Goal: Task Accomplishment & Management: Manage account settings

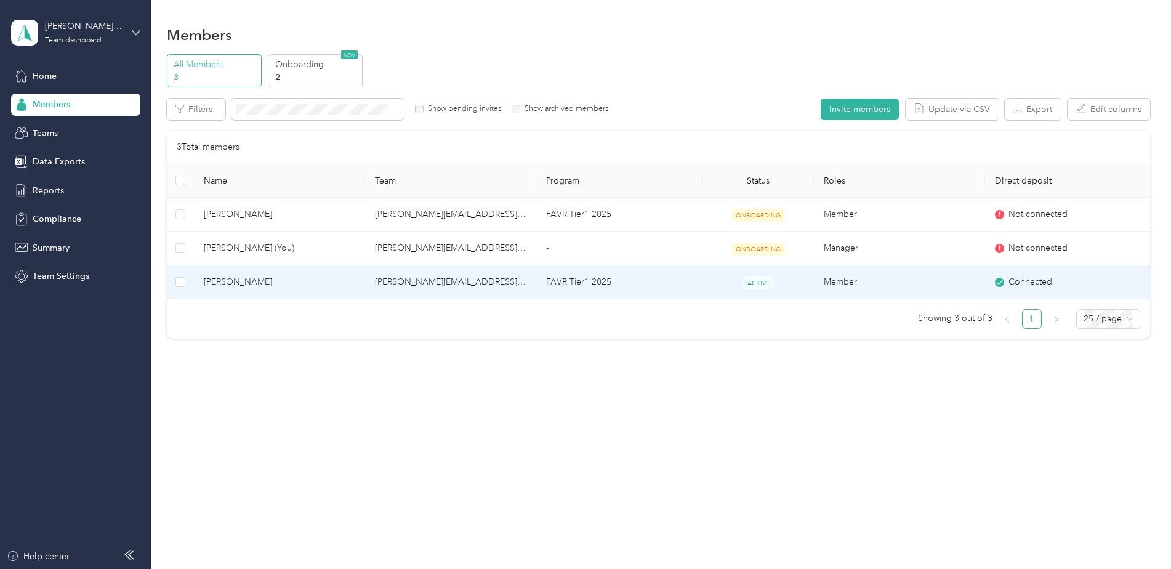
click at [336, 282] on span "[PERSON_NAME]" at bounding box center [279, 282] width 151 height 14
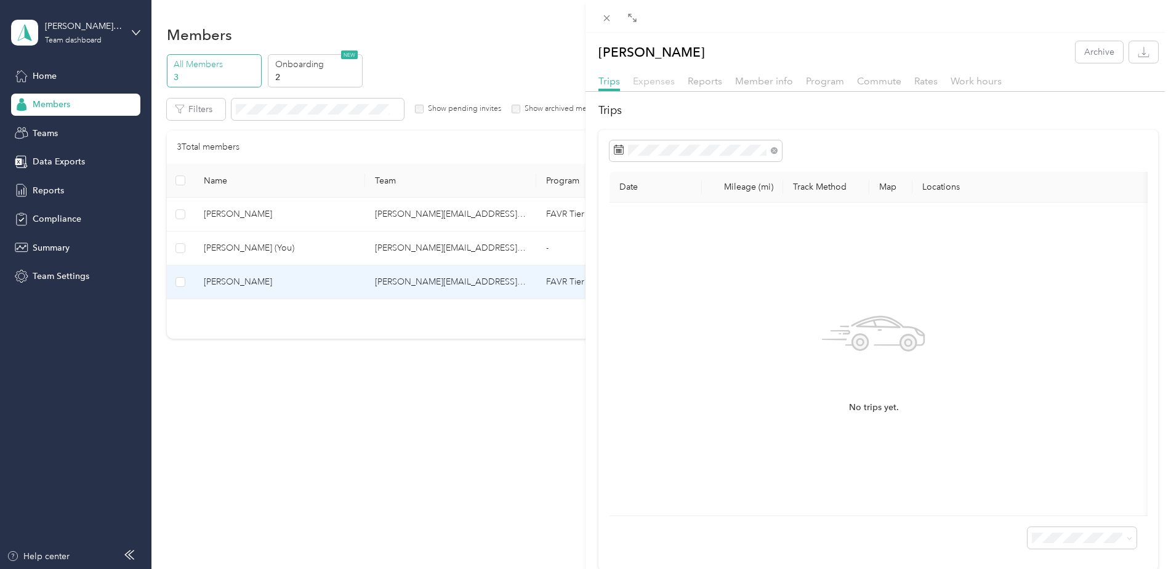
click at [670, 86] on span "Expenses" at bounding box center [654, 81] width 42 height 12
click at [714, 79] on span "Reports" at bounding box center [705, 81] width 34 height 12
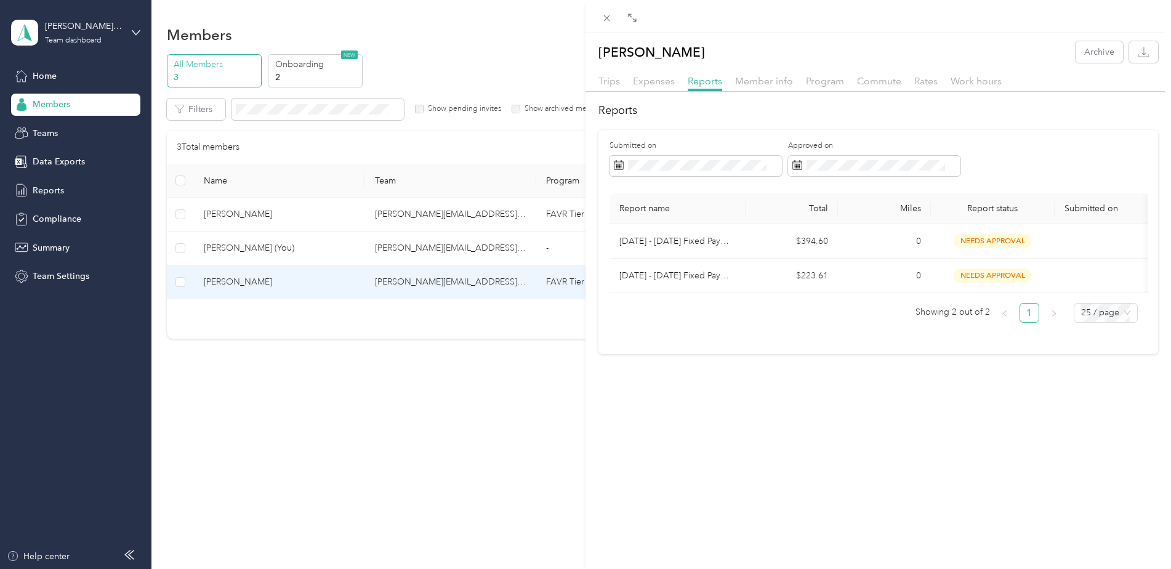
click at [41, 58] on div "[PERSON_NAME] Archive Trips Expenses Reports Member info Program Commute Rates …" at bounding box center [585, 284] width 1171 height 569
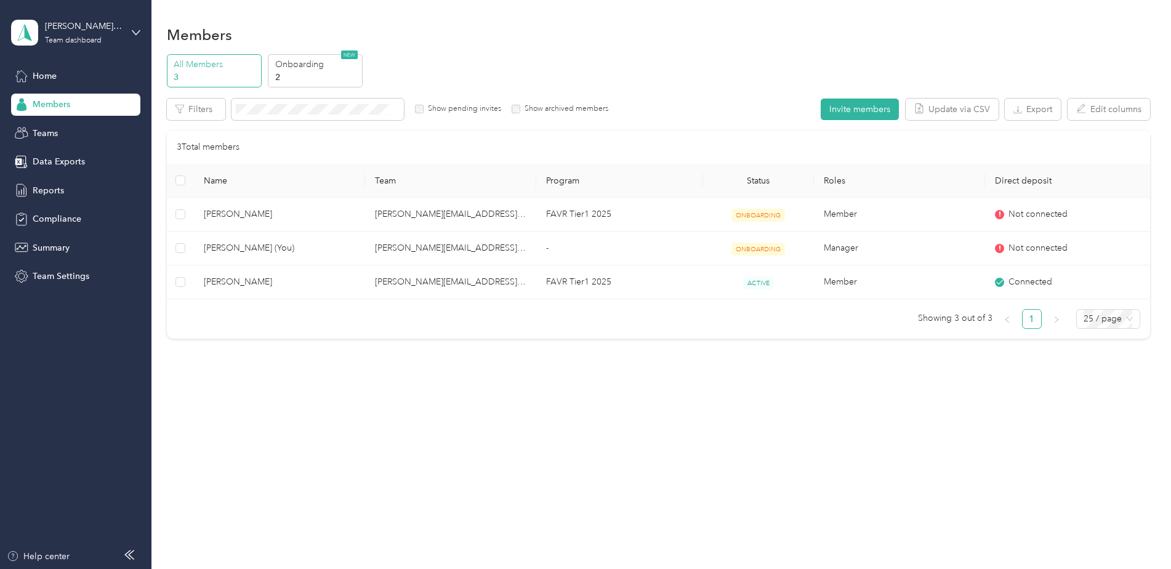
click at [46, 77] on span "Home" at bounding box center [45, 76] width 24 height 13
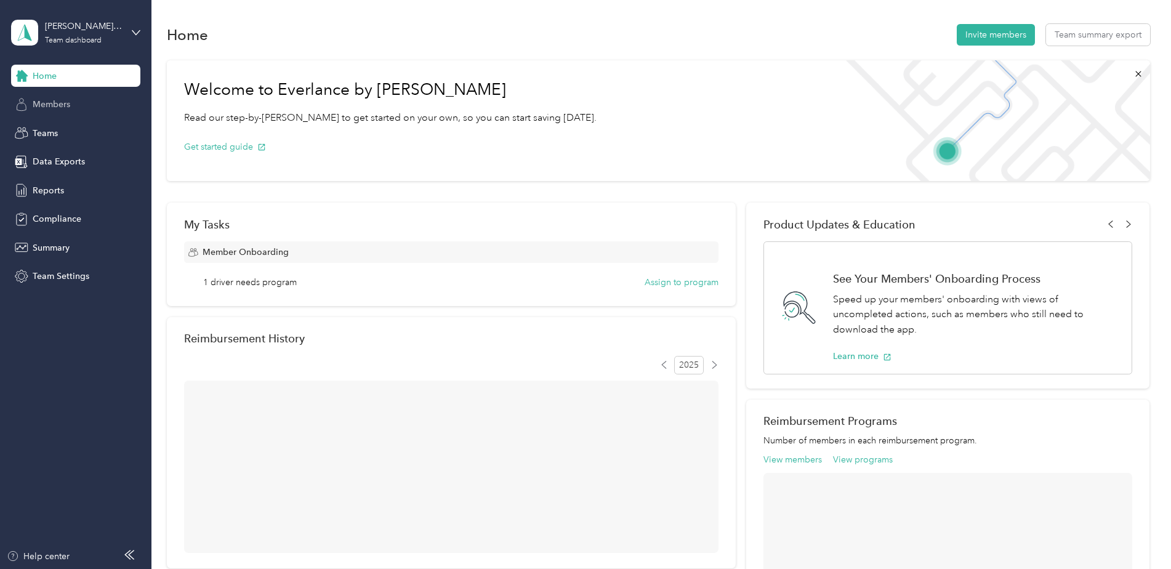
click at [46, 108] on span "Members" at bounding box center [52, 104] width 38 height 13
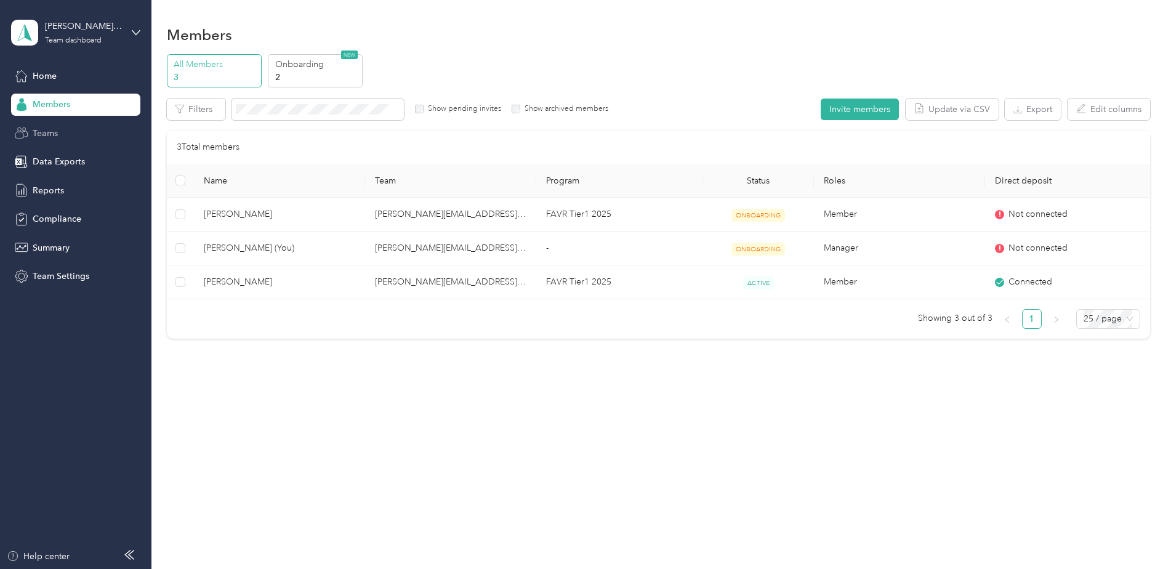
click at [42, 128] on span "Teams" at bounding box center [45, 133] width 25 height 13
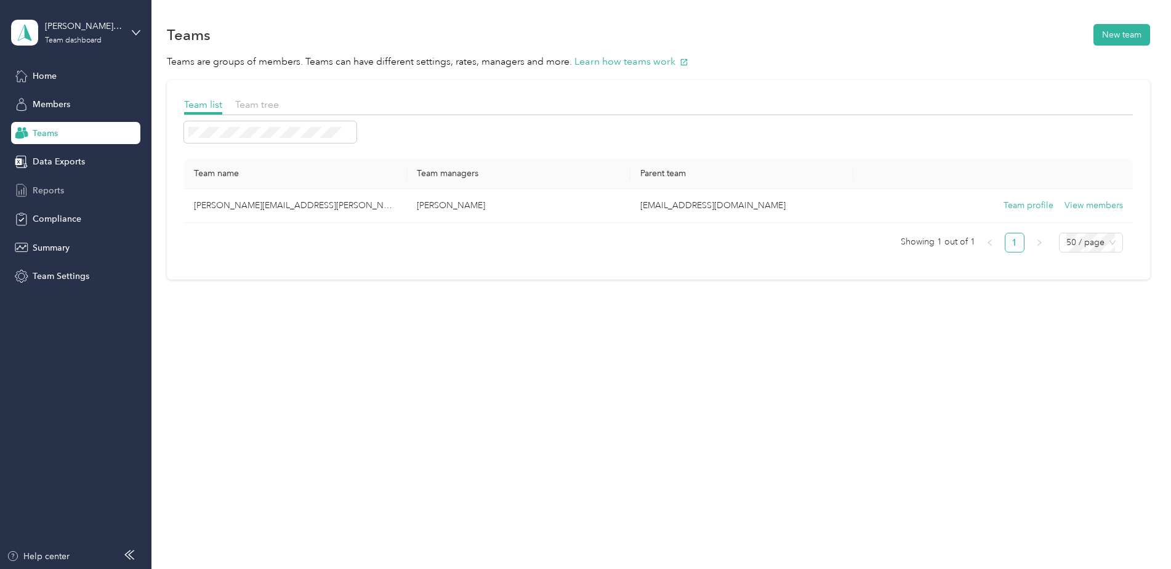
click at [51, 191] on span "Reports" at bounding box center [48, 190] width 31 height 13
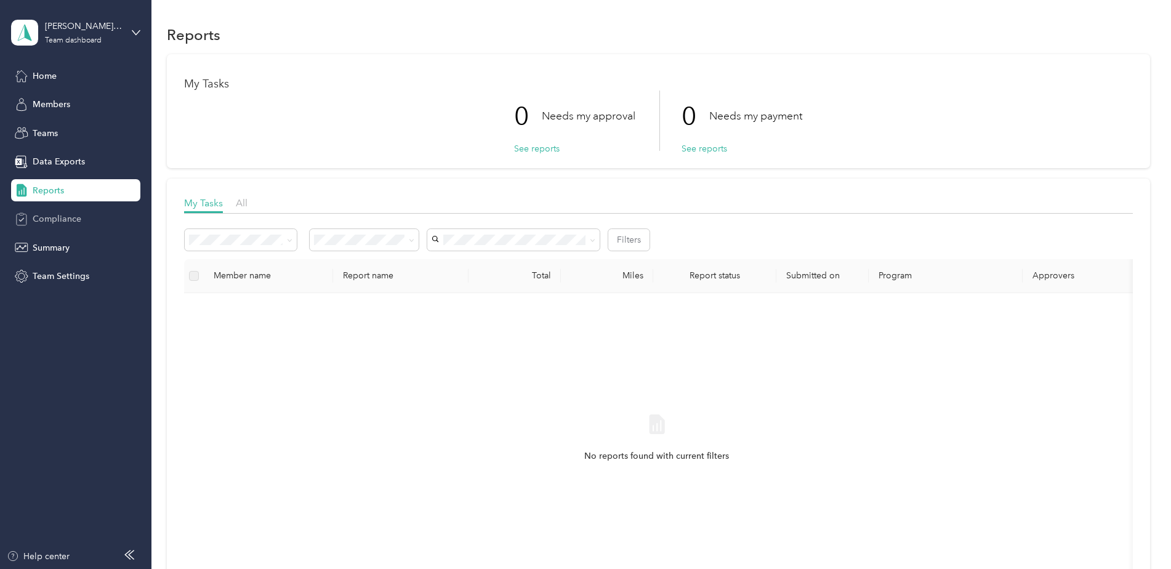
click at [77, 220] on span "Compliance" at bounding box center [57, 218] width 49 height 13
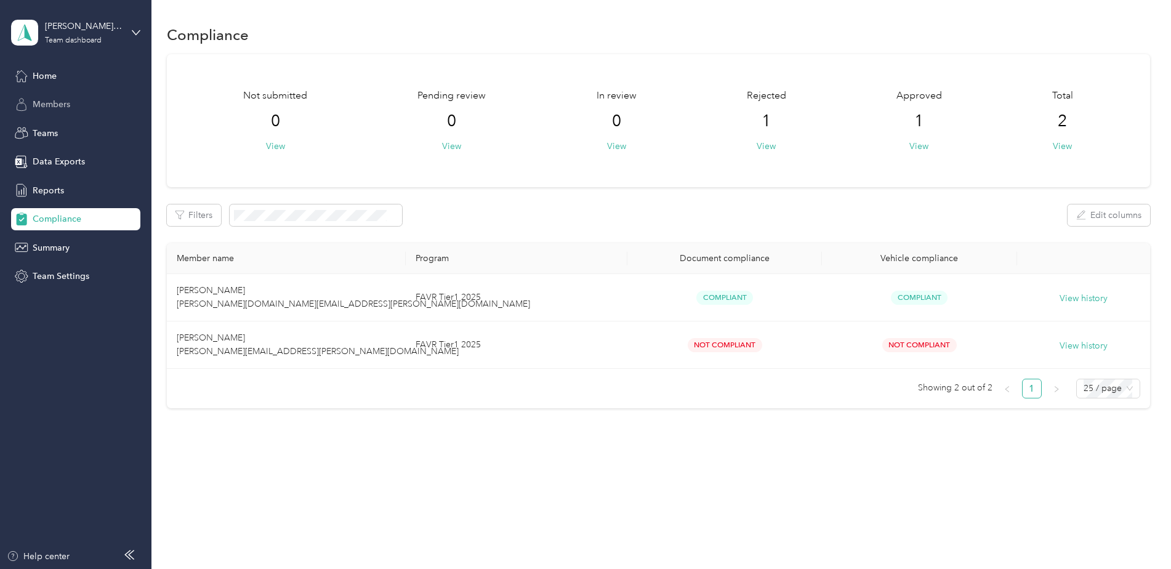
click at [49, 105] on span "Members" at bounding box center [52, 104] width 38 height 13
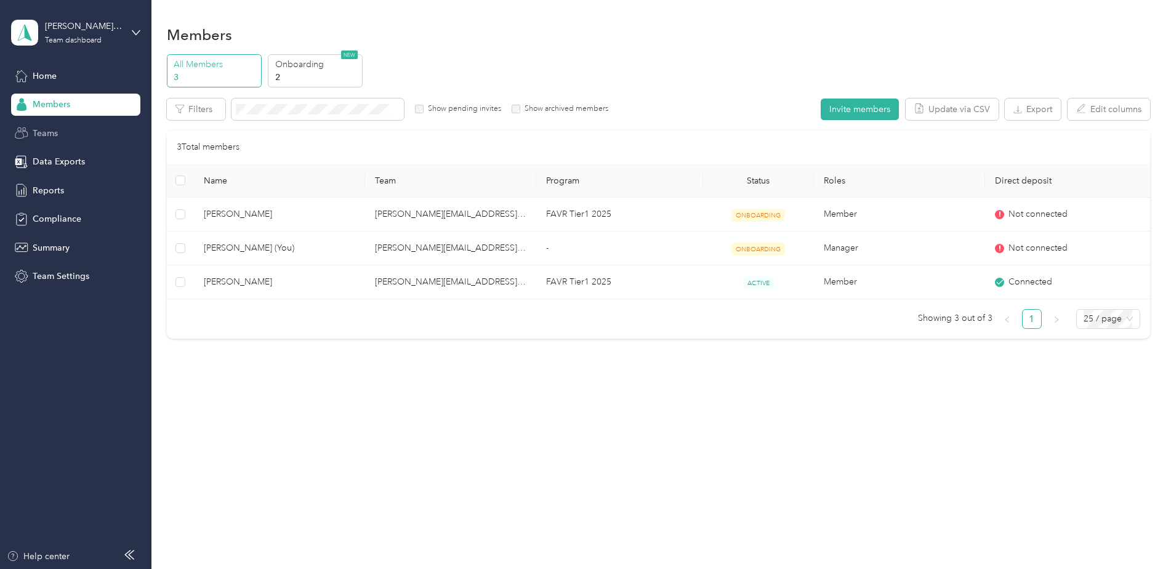
click at [42, 135] on span "Teams" at bounding box center [45, 133] width 25 height 13
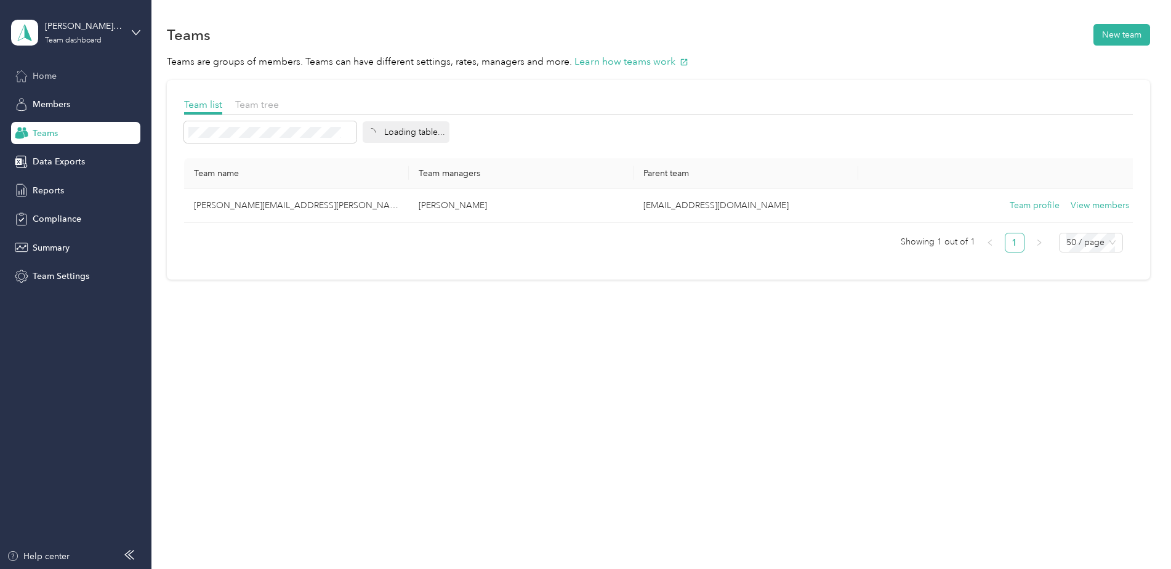
click at [43, 72] on span "Home" at bounding box center [45, 76] width 24 height 13
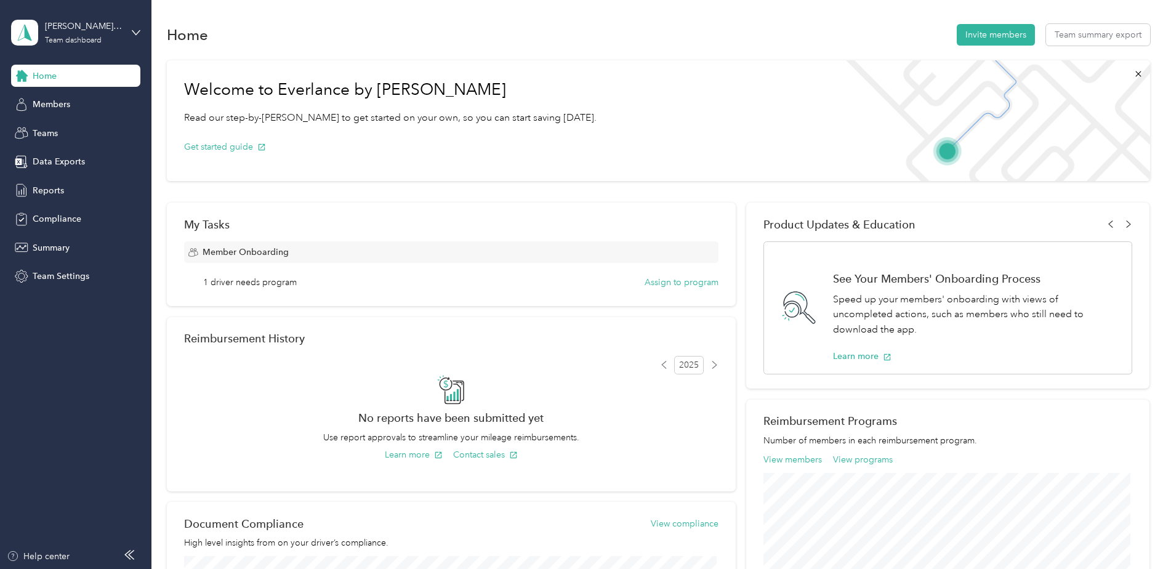
click at [130, 31] on div "[PERSON_NAME][EMAIL_ADDRESS][PERSON_NAME][DOMAIN_NAME] Team dashboard" at bounding box center [75, 32] width 129 height 43
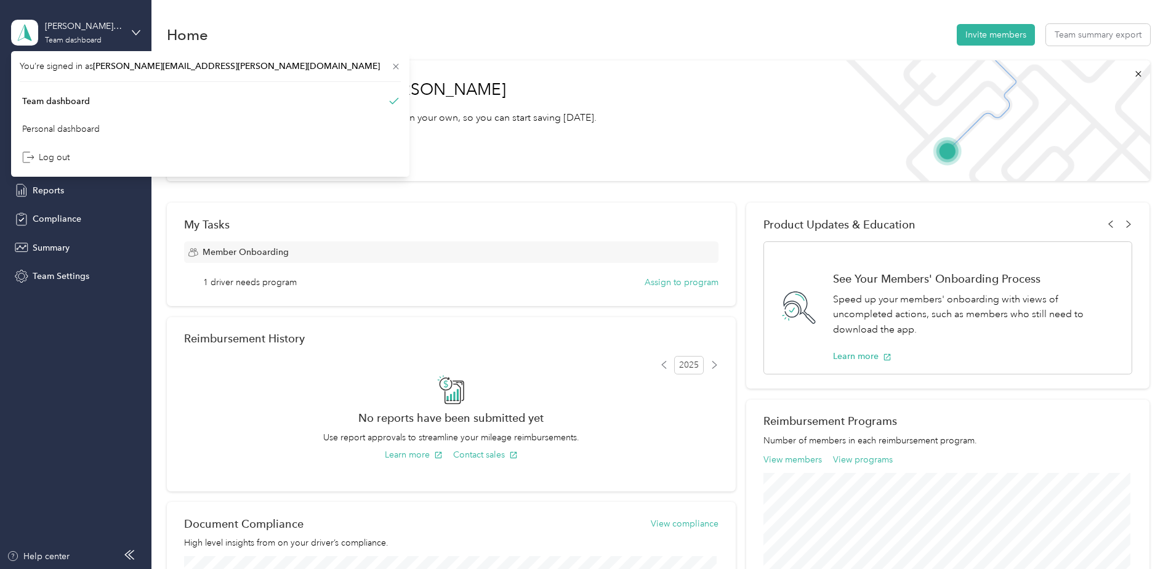
click at [130, 31] on div "[PERSON_NAME][EMAIL_ADDRESS][PERSON_NAME][DOMAIN_NAME] Team dashboard" at bounding box center [75, 32] width 129 height 43
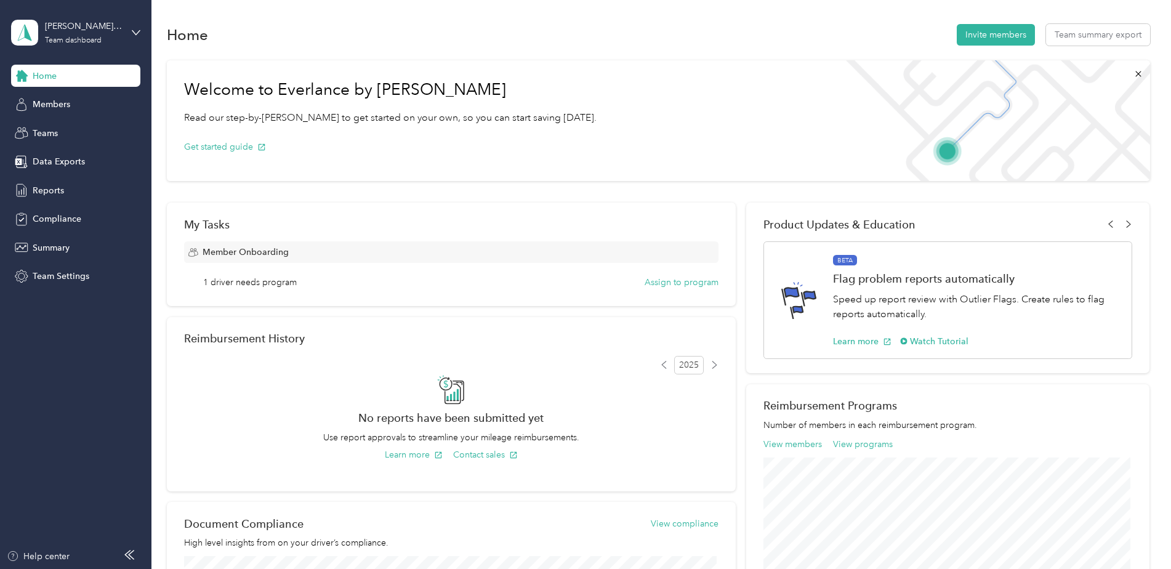
click at [52, 118] on div "Home Members Teams Data Exports Reports Compliance Summary Team Settings" at bounding box center [75, 176] width 129 height 223
click at [54, 101] on span "Members" at bounding box center [52, 104] width 38 height 13
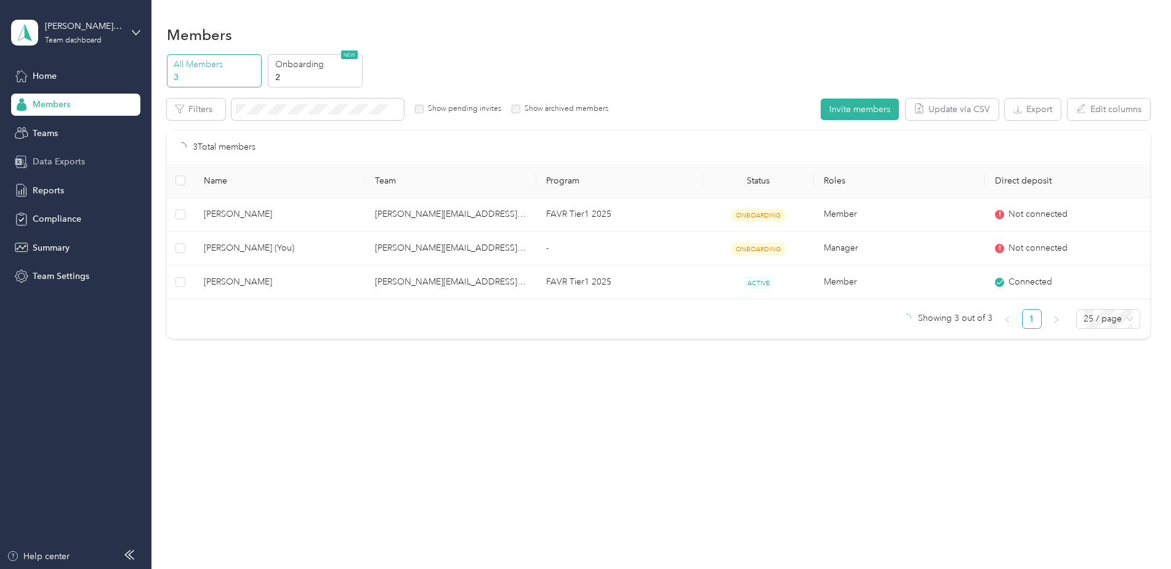
click at [49, 163] on span "Data Exports" at bounding box center [59, 161] width 52 height 13
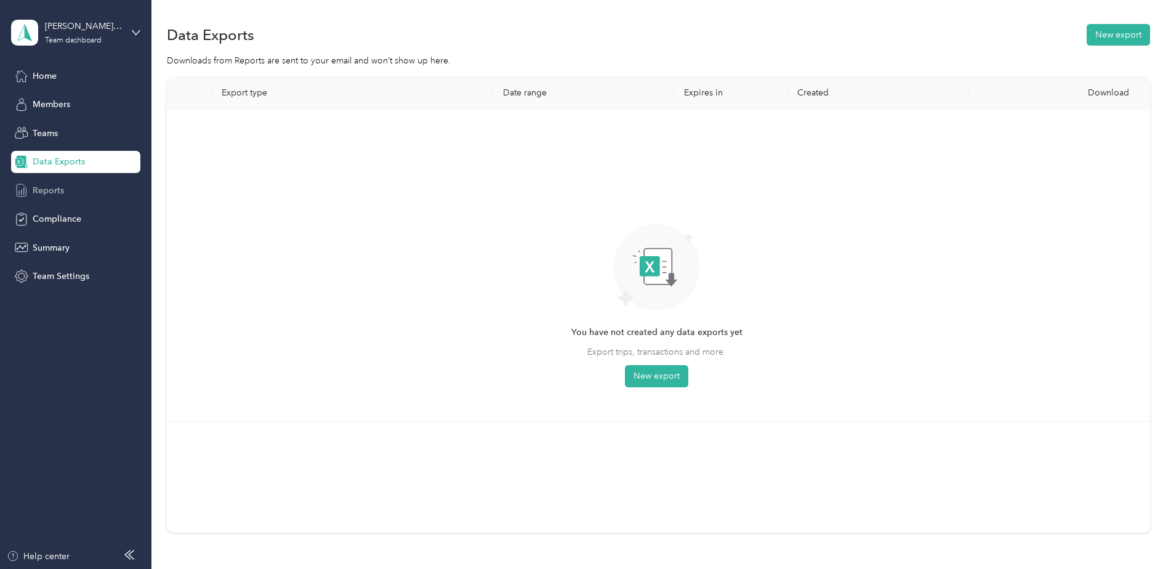
click at [47, 190] on span "Reports" at bounding box center [48, 190] width 31 height 13
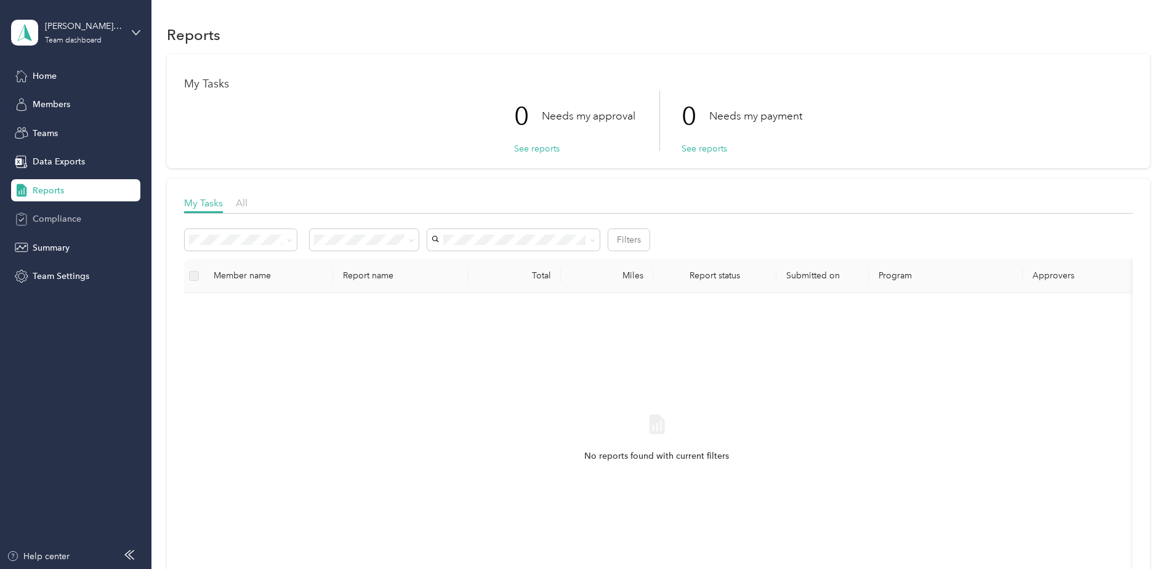
click at [62, 219] on span "Compliance" at bounding box center [57, 218] width 49 height 13
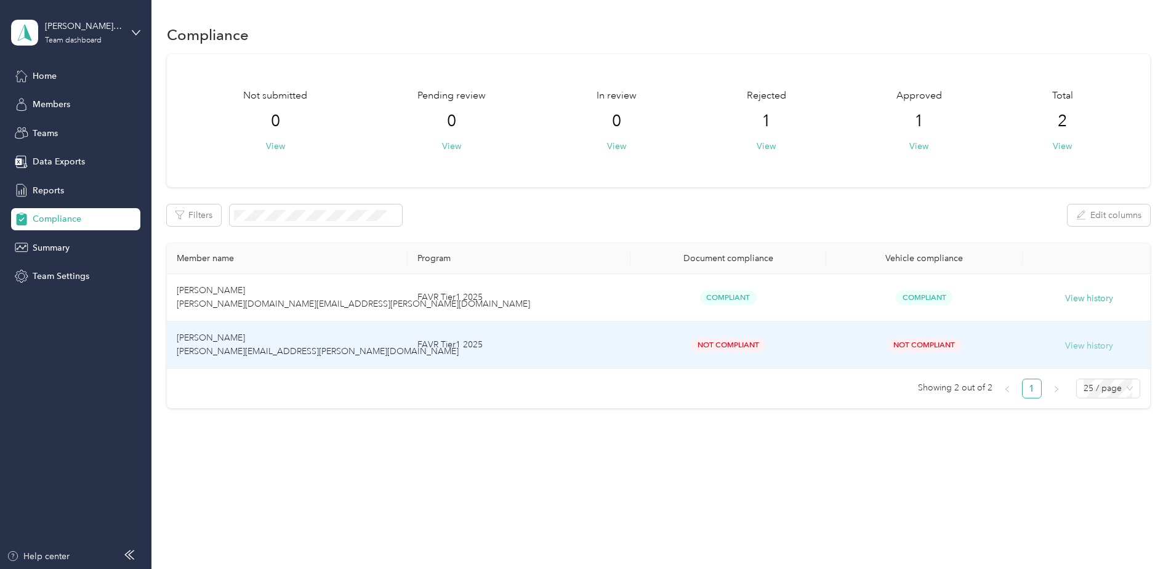
click at [1104, 346] on button "View history" at bounding box center [1089, 346] width 48 height 14
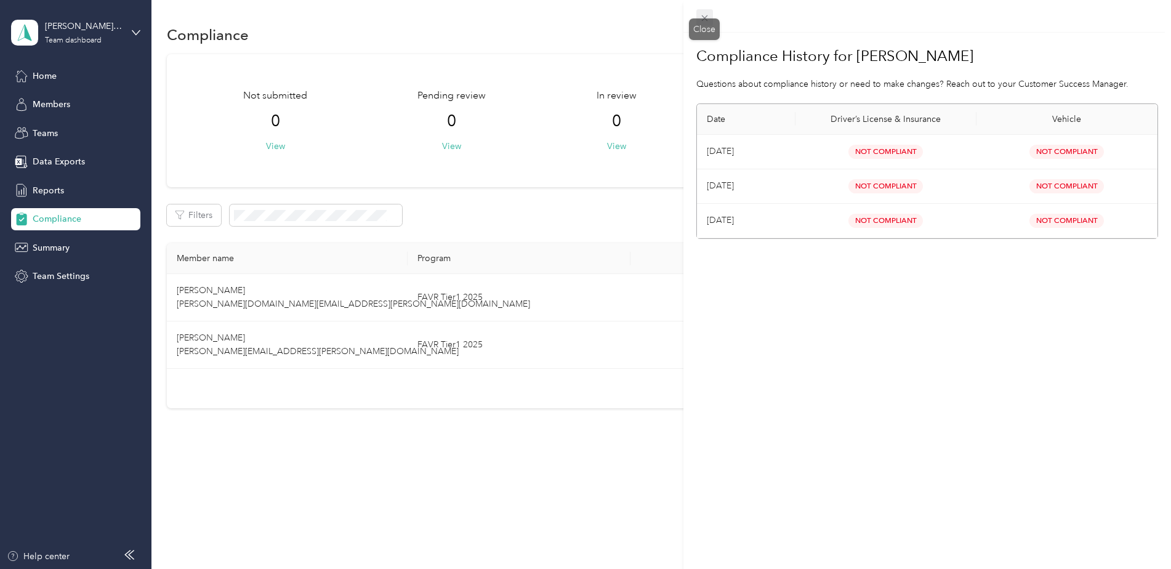
click at [706, 15] on icon at bounding box center [704, 18] width 10 height 10
